Goal: Transaction & Acquisition: Subscribe to service/newsletter

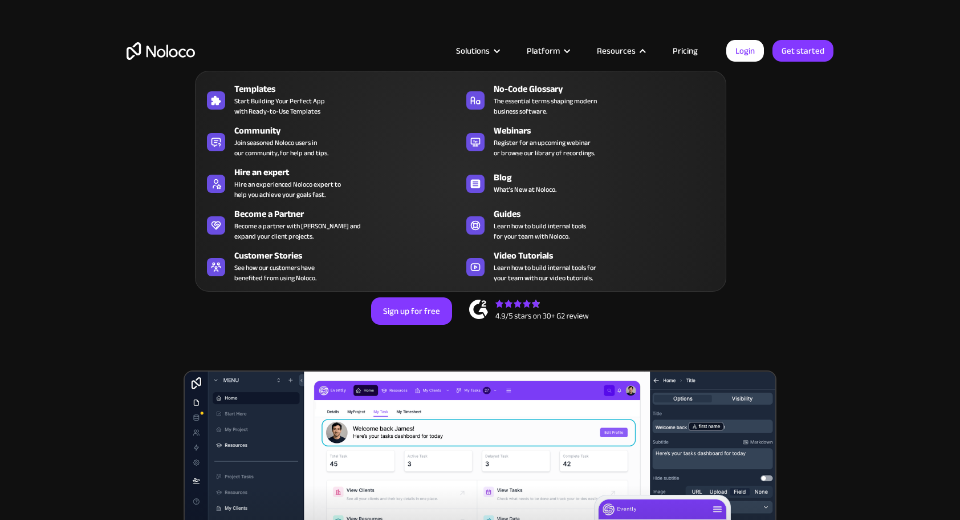
click at [684, 55] on nav "Templates Start Building Your Perfect App with Ready-to-Use Templates No-Code G…" at bounding box center [460, 173] width 531 height 237
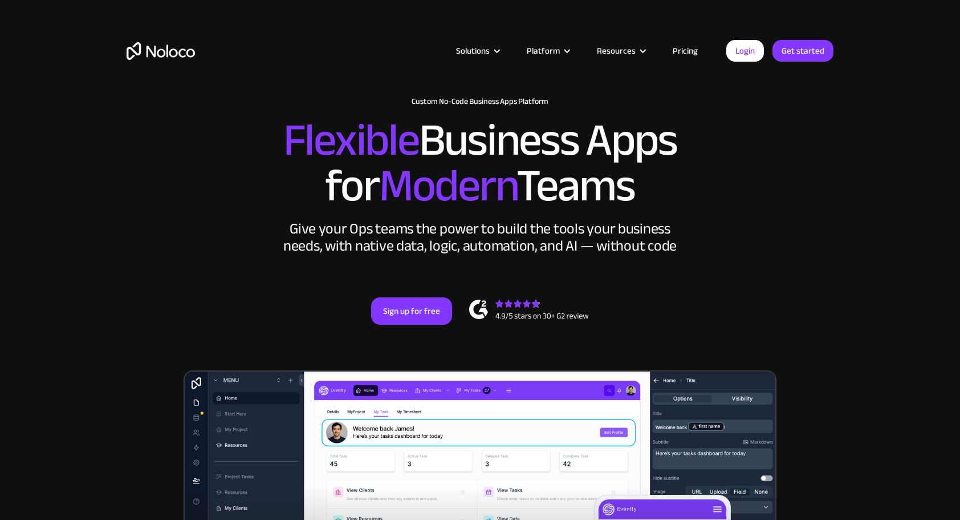
click at [686, 47] on link "Pricing" at bounding box center [686, 50] width 54 height 15
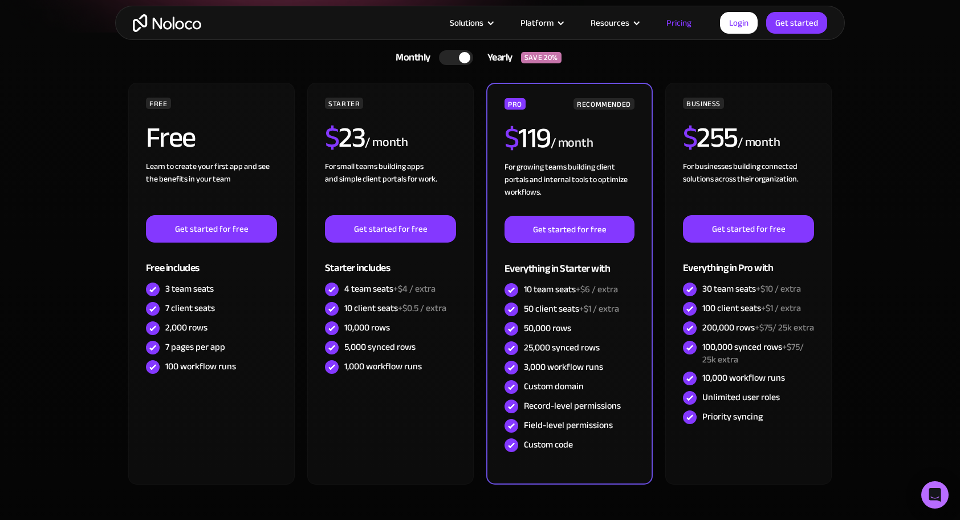
scroll to position [228, 0]
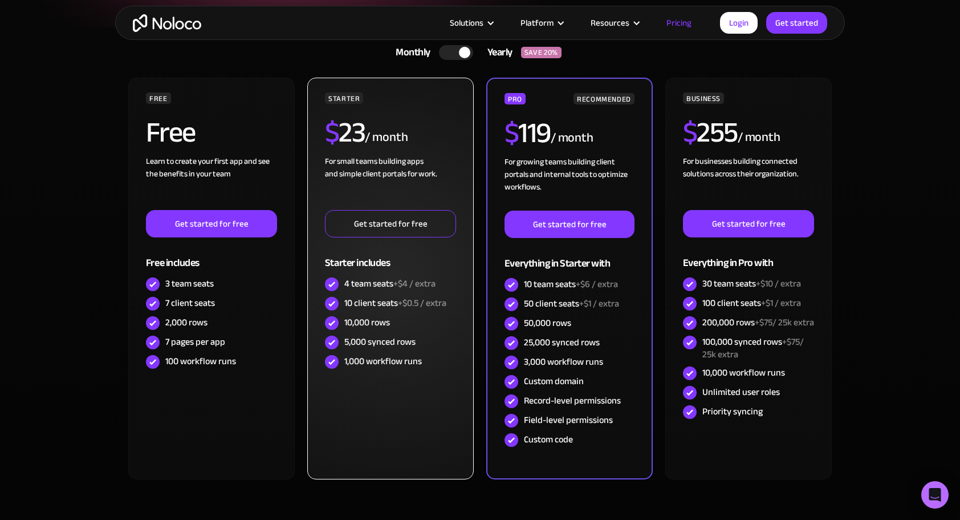
click at [407, 229] on link "Get started for free" at bounding box center [390, 223] width 131 height 27
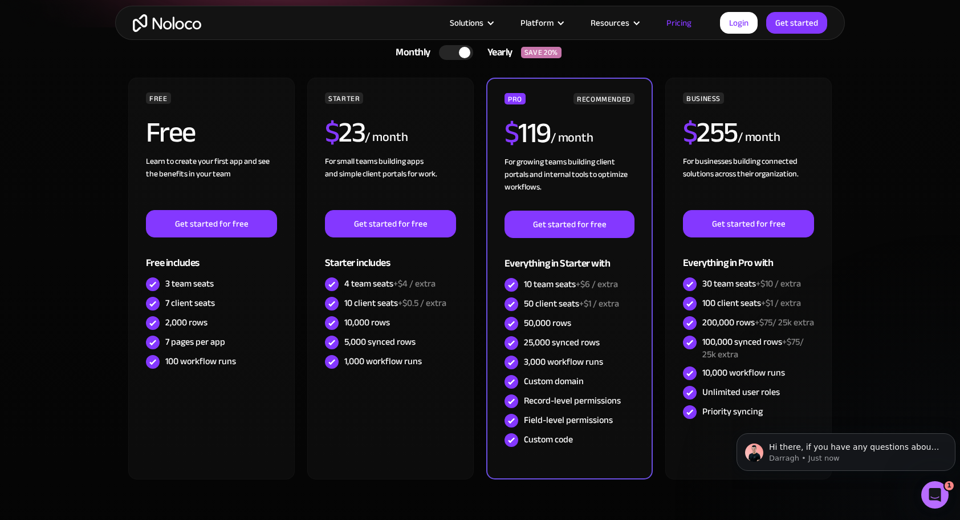
scroll to position [0, 0]
click at [70, 262] on section "Monthly Yearly SAVE 20% Monthly Yearly SAVE 20% FREE Free Learn to create your …" at bounding box center [480, 300] width 960 height 546
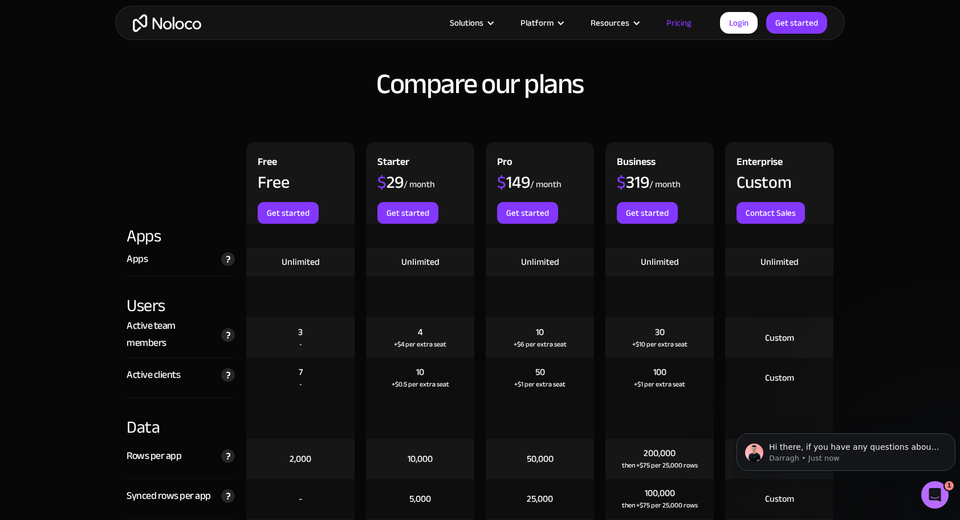
scroll to position [1198, 0]
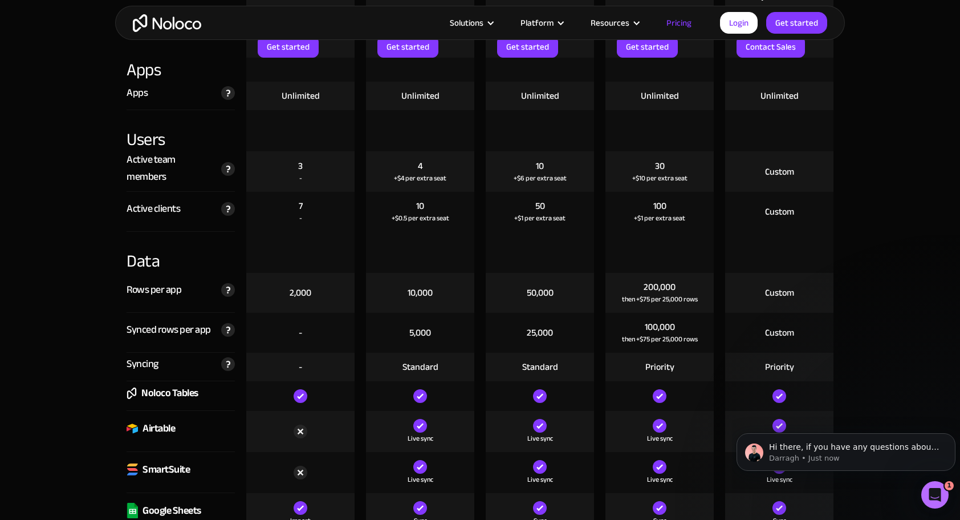
scroll to position [1255, 0]
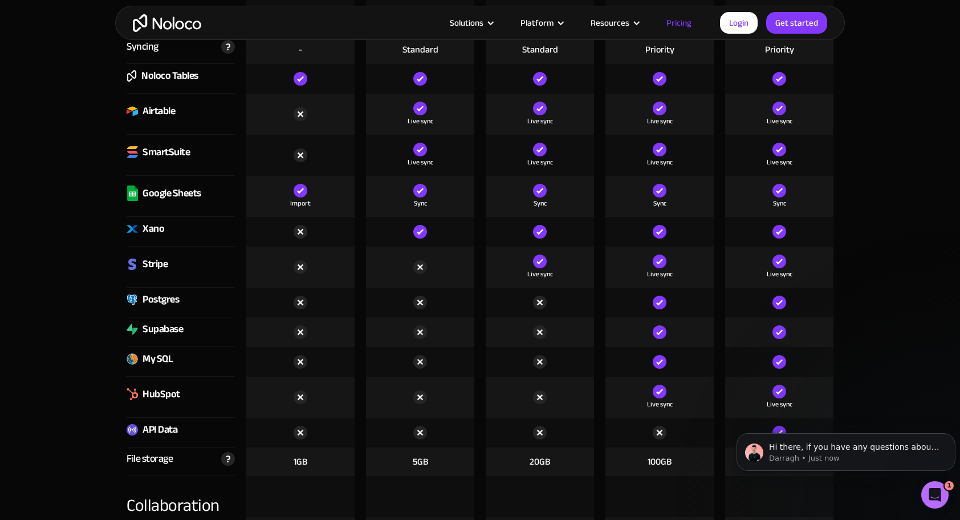
scroll to position [1483, 0]
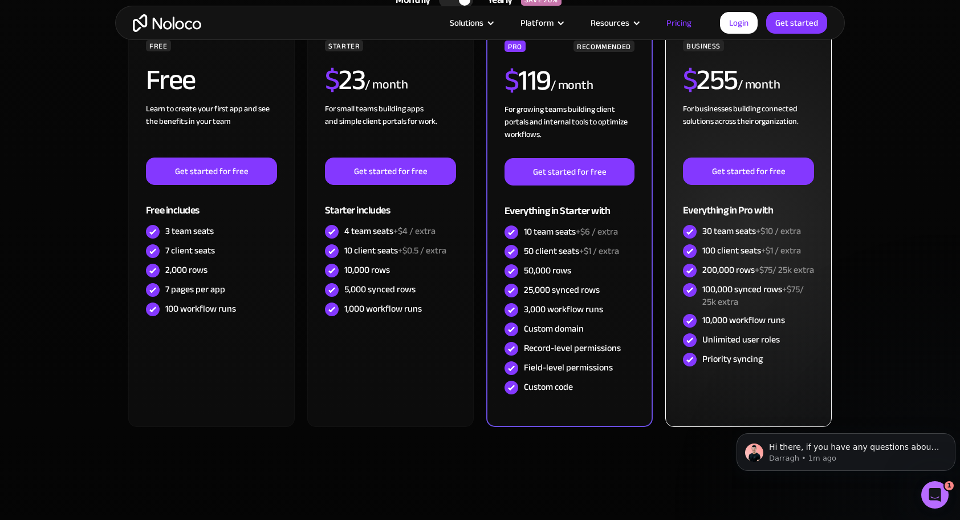
scroll to position [228, 0]
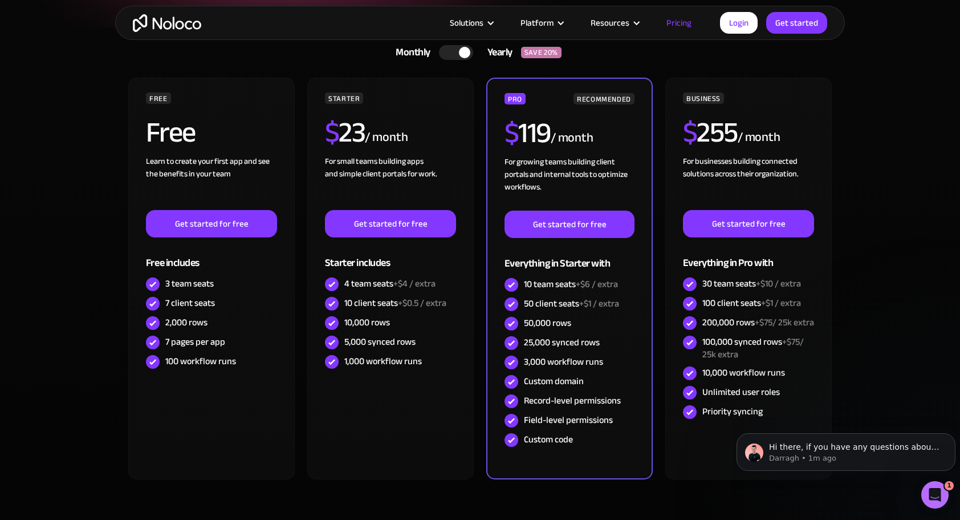
click at [877, 346] on section "Monthly Yearly SAVE 20% Monthly Yearly SAVE 20% FREE Free Learn to create your …" at bounding box center [480, 300] width 960 height 546
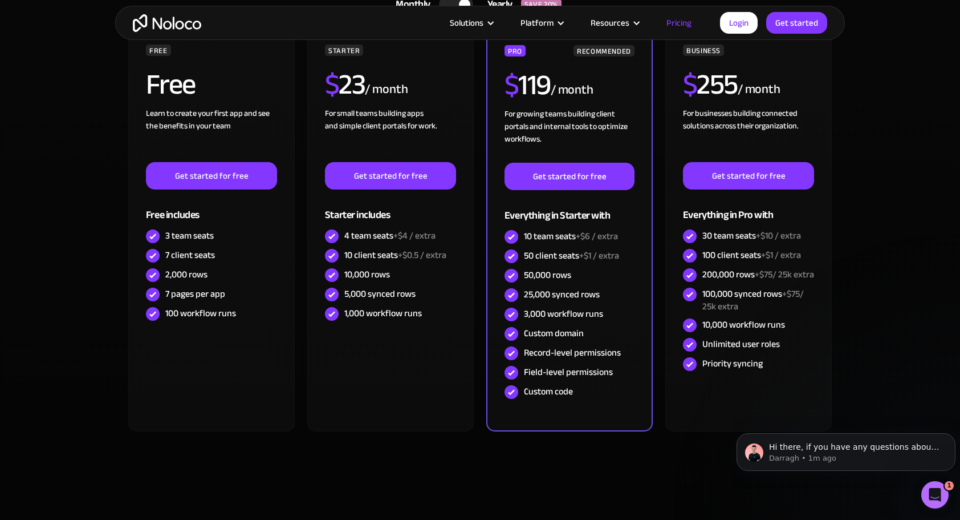
scroll to position [285, 0]
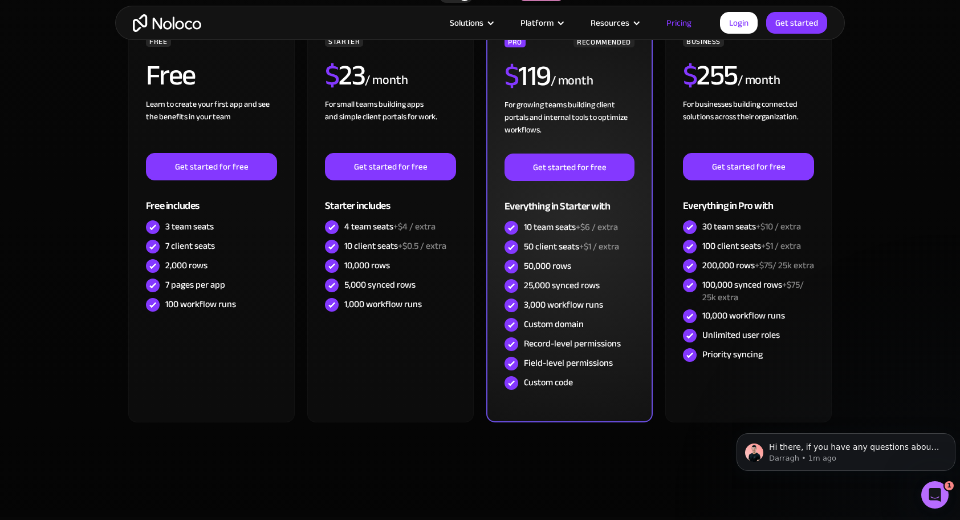
click at [573, 388] on div "Custom code" at bounding box center [548, 382] width 49 height 13
click at [571, 387] on div "Custom code" at bounding box center [548, 382] width 49 height 13
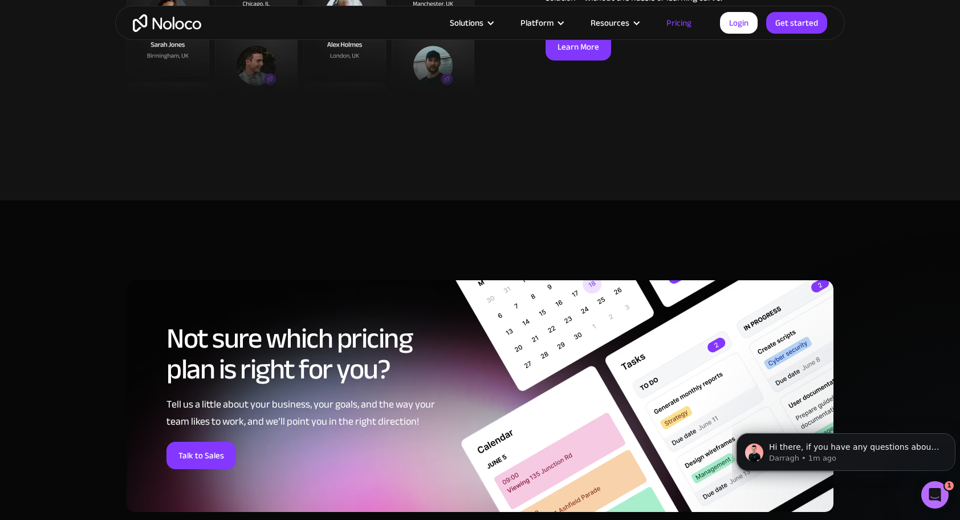
scroll to position [4391, 0]
